Goal: Task Accomplishment & Management: Manage account settings

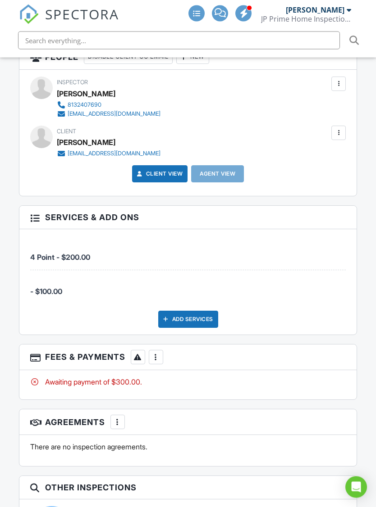
scroll to position [995, 0]
click at [154, 350] on div "More" at bounding box center [156, 357] width 14 height 14
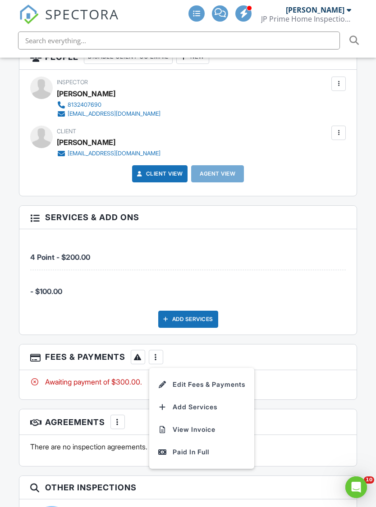
scroll to position [0, 0]
click at [198, 447] on div "Paid In Full" at bounding box center [201, 452] width 87 height 11
click at [216, 435] on div "There are no inspection agreements." at bounding box center [188, 450] width 338 height 31
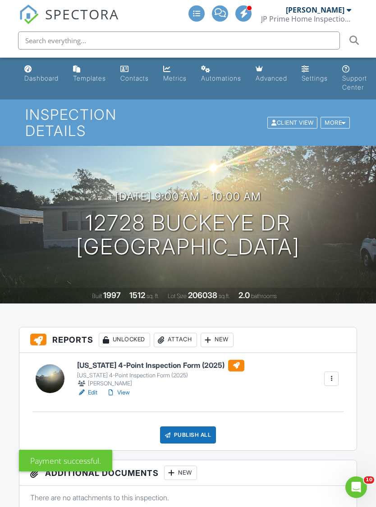
click at [188, 360] on h6 "[US_STATE] 4-Point Inspection Form (2025)" at bounding box center [160, 366] width 167 height 12
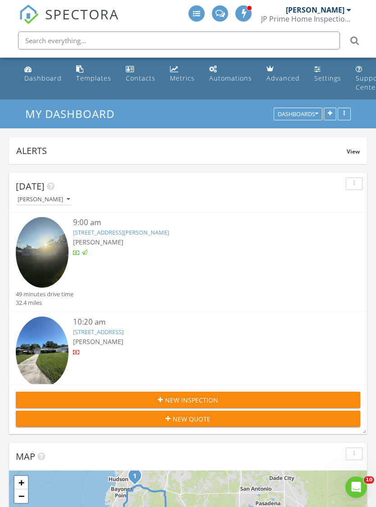
click at [123, 335] on link "3733 31st Ave N, St. Petersburg, FL 33713" at bounding box center [98, 332] width 50 height 8
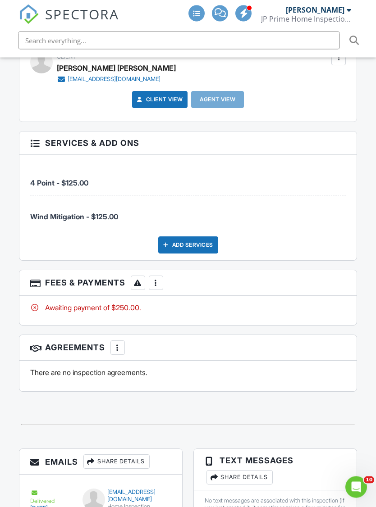
scroll to position [1177, 0]
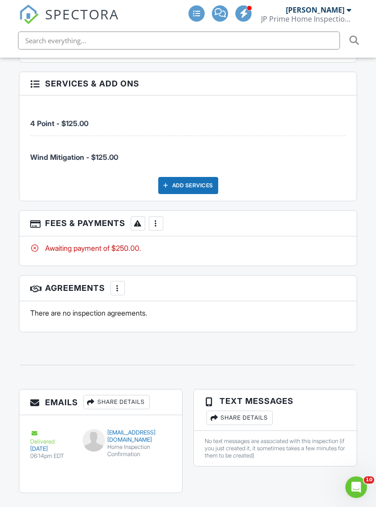
click at [158, 216] on div "More" at bounding box center [156, 223] width 14 height 14
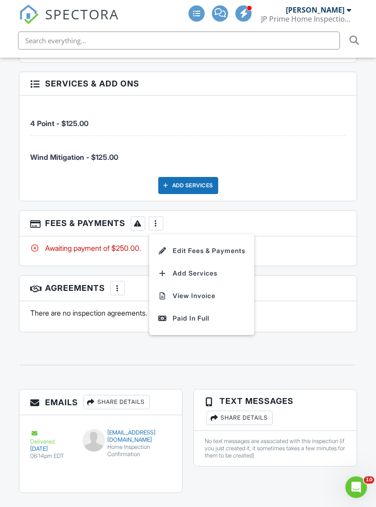
click at [219, 313] on div "Paid In Full" at bounding box center [201, 318] width 87 height 11
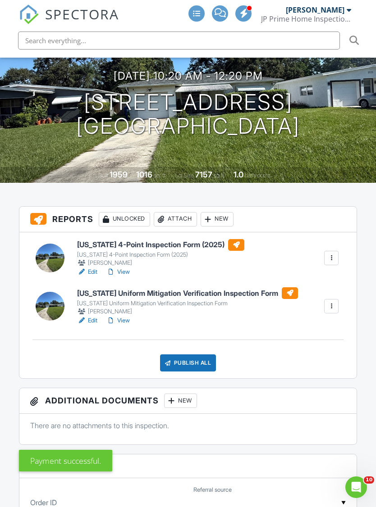
scroll to position [113, 0]
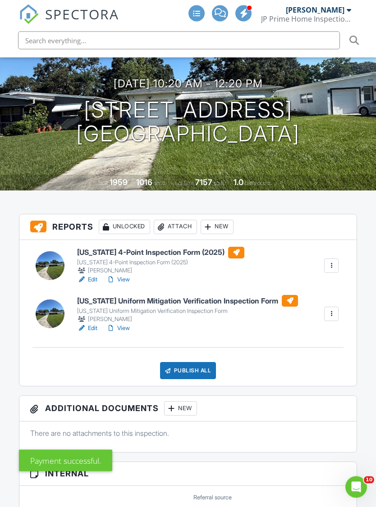
click at [198, 247] on h6 "[US_STATE] 4-Point Inspection Form (2025)" at bounding box center [160, 253] width 167 height 12
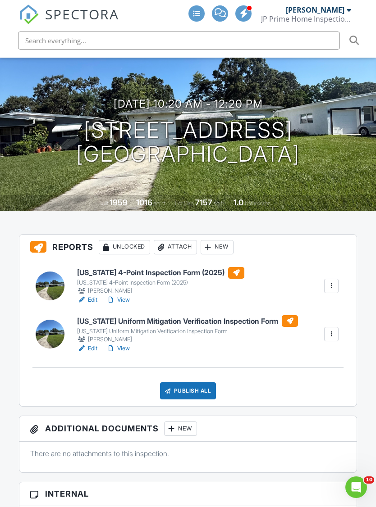
click at [235, 328] on div "[US_STATE] Uniform Mitigation Verification Inspection Form" at bounding box center [187, 331] width 221 height 7
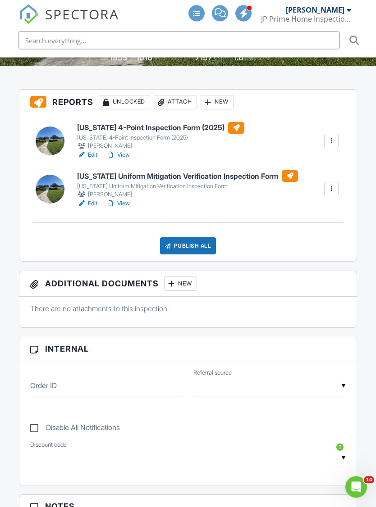
scroll to position [223, 0]
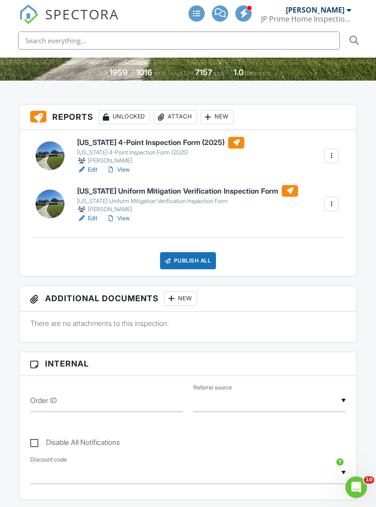
click at [205, 252] on div "Publish All" at bounding box center [188, 260] width 56 height 17
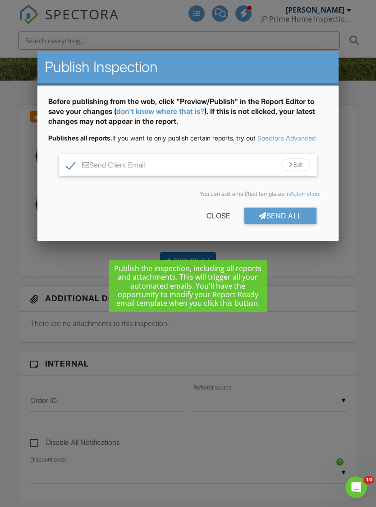
click at [295, 223] on div "Send All" at bounding box center [280, 216] width 72 height 16
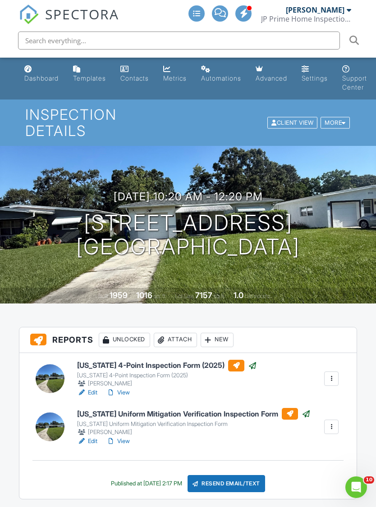
click at [26, 72] on div "Dashboard" at bounding box center [28, 68] width 8 height 7
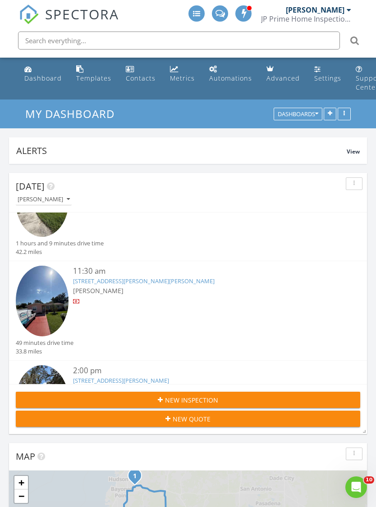
scroll to position [151, 0]
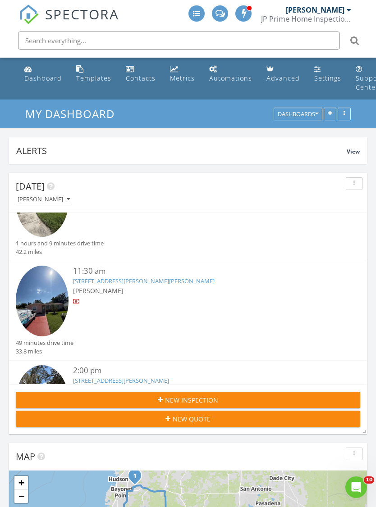
click at [144, 282] on link "217 Bryan Rd, Brandon, FL 33511" at bounding box center [143, 281] width 141 height 8
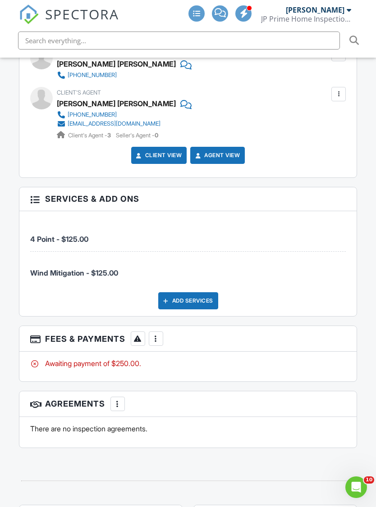
scroll to position [1122, 0]
click at [159, 334] on div at bounding box center [155, 338] width 9 height 9
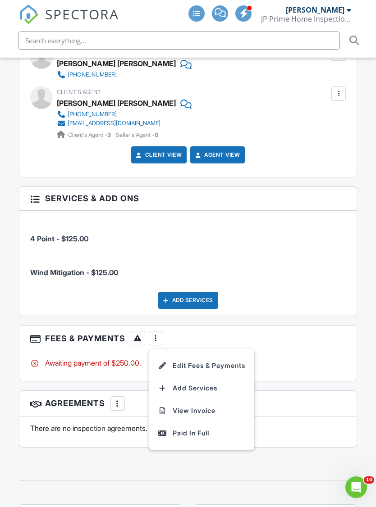
click at [200, 428] on div "Paid In Full" at bounding box center [201, 433] width 87 height 11
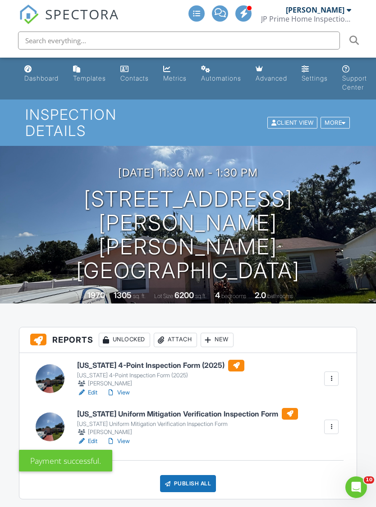
click at [164, 360] on h6 "[US_STATE] 4-Point Inspection Form (2025)" at bounding box center [160, 366] width 167 height 12
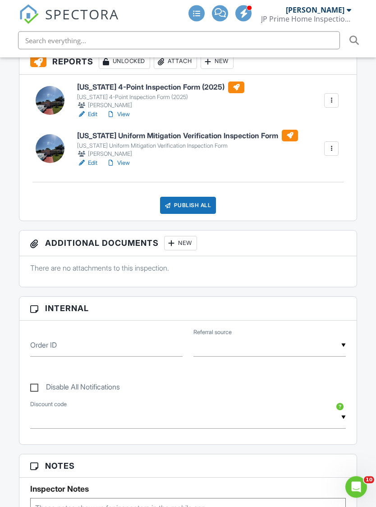
click at [208, 197] on div "Publish All" at bounding box center [188, 205] width 56 height 17
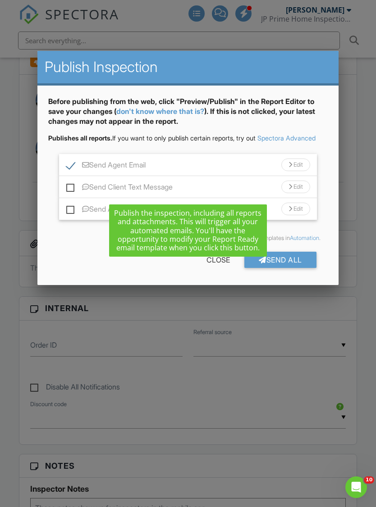
click at [296, 265] on div "Send All" at bounding box center [280, 260] width 72 height 16
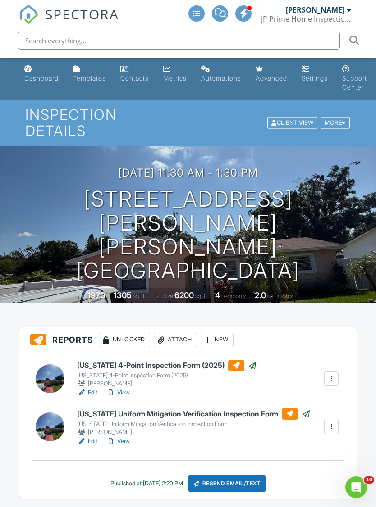
click at [41, 83] on link "Dashboard" at bounding box center [41, 74] width 41 height 26
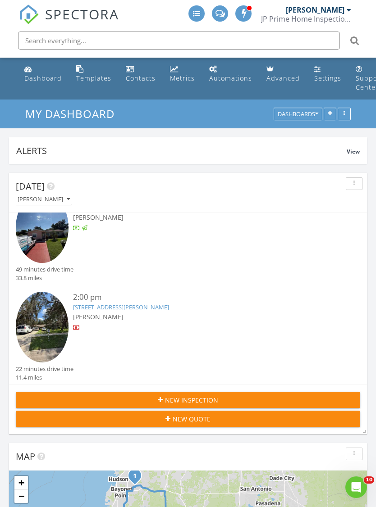
click at [133, 312] on div "[PERSON_NAME]" at bounding box center [202, 316] width 258 height 9
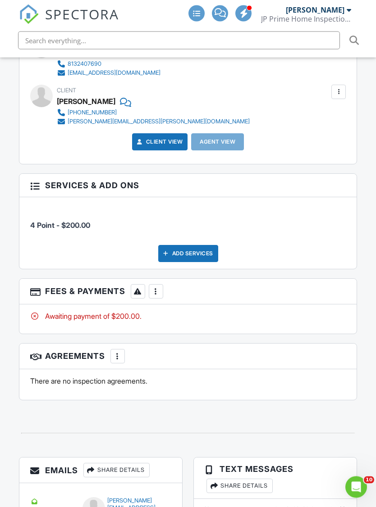
click at [155, 287] on div at bounding box center [155, 291] width 9 height 9
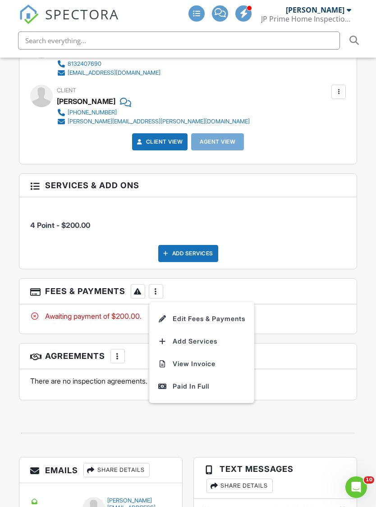
click at [196, 377] on li "Paid In Full" at bounding box center [202, 386] width 94 height 23
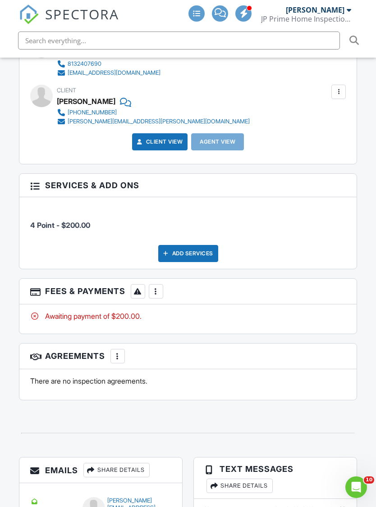
click at [213, 370] on div "There are no inspection agreements." at bounding box center [188, 385] width 338 height 31
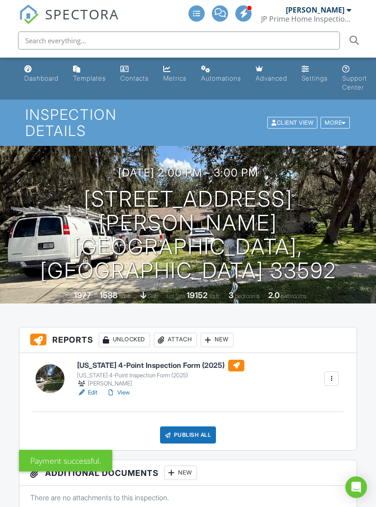
click at [194, 360] on h6 "[US_STATE] 4-Point Inspection Form (2025)" at bounding box center [160, 366] width 167 height 12
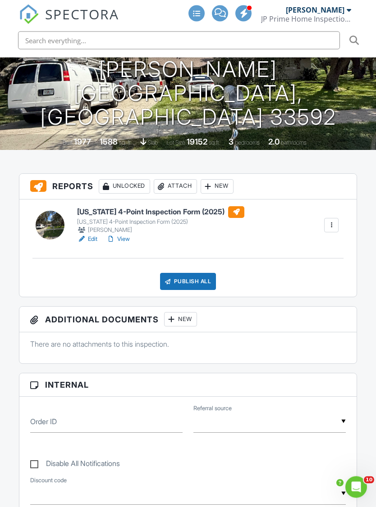
scroll to position [158, 0]
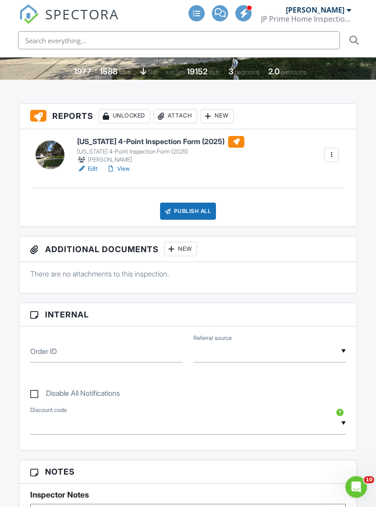
click at [202, 203] on div "Publish All" at bounding box center [188, 211] width 56 height 17
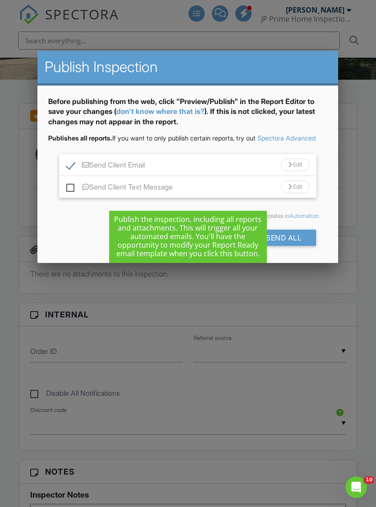
click at [297, 245] on div "Send All" at bounding box center [280, 238] width 72 height 16
